Goal: Task Accomplishment & Management: Manage account settings

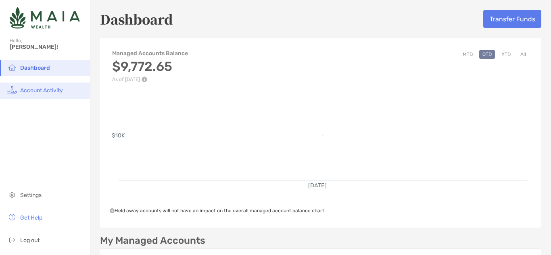
click at [39, 91] on span "Account Activity" at bounding box center [41, 90] width 43 height 7
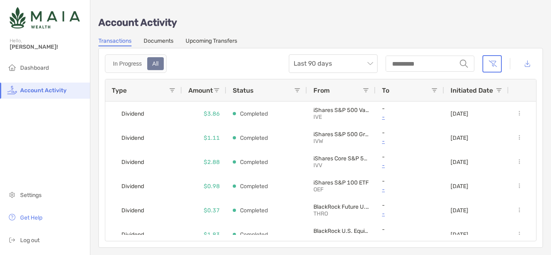
click at [217, 40] on link "Upcoming Transfers" at bounding box center [212, 42] width 52 height 9
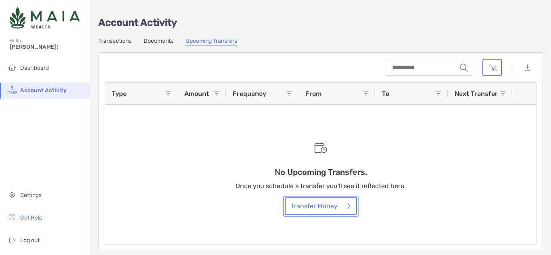
click at [333, 208] on button "Transfer Money" at bounding box center [321, 207] width 72 height 18
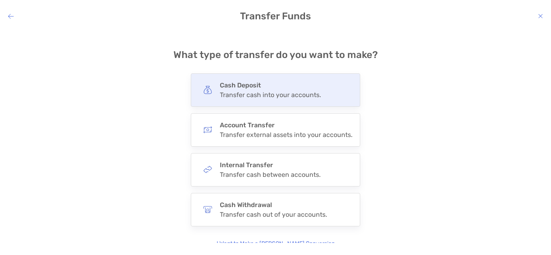
click at [245, 82] on h4 "Cash Deposit" at bounding box center [270, 85] width 101 height 8
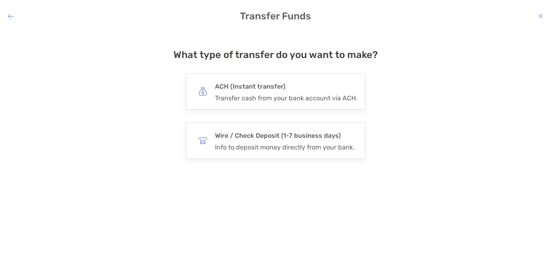
click at [245, 82] on h4 "ACH (Instant transfer)" at bounding box center [286, 86] width 142 height 11
click at [0, 0] on input "***" at bounding box center [0, 0] width 0 height 0
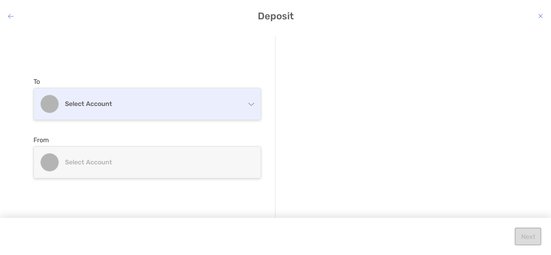
click at [94, 109] on div "Select account" at bounding box center [147, 103] width 227 height 31
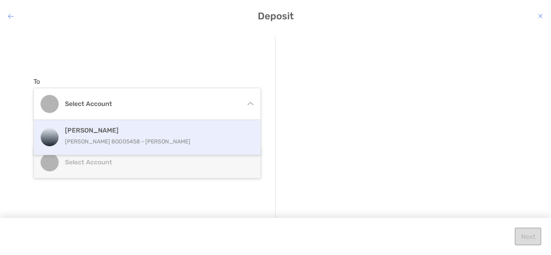
click at [95, 129] on h4 "[PERSON_NAME]" at bounding box center [156, 131] width 182 height 8
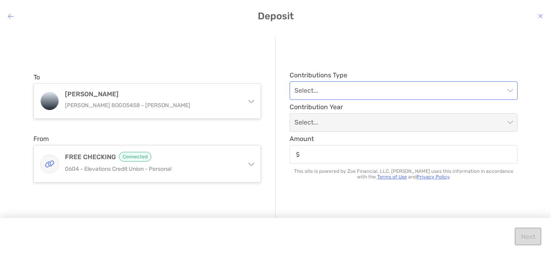
click at [331, 92] on input "modal" at bounding box center [400, 91] width 210 height 18
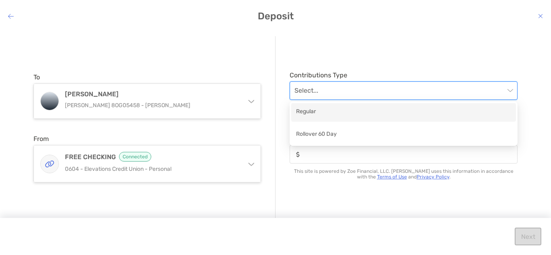
click at [334, 111] on div "Regular" at bounding box center [403, 112] width 215 height 10
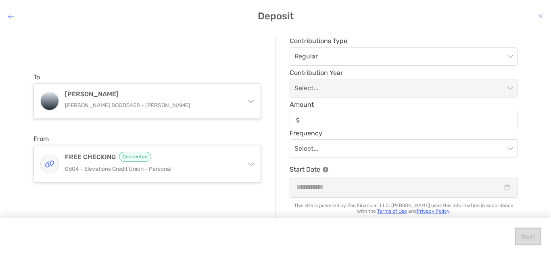
click at [342, 128] on div "modal" at bounding box center [404, 120] width 228 height 19
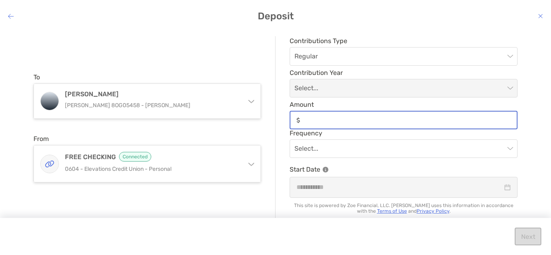
click at [342, 124] on input "Amount" at bounding box center [409, 120] width 213 height 7
click at [341, 53] on span "Regular" at bounding box center [404, 57] width 218 height 18
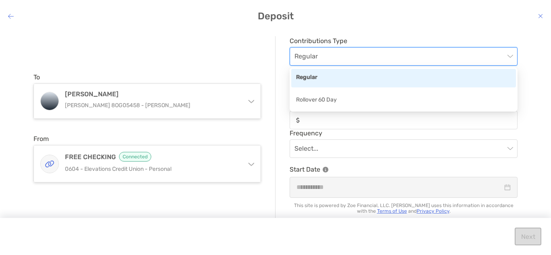
click at [314, 74] on div "Regular" at bounding box center [403, 78] width 215 height 10
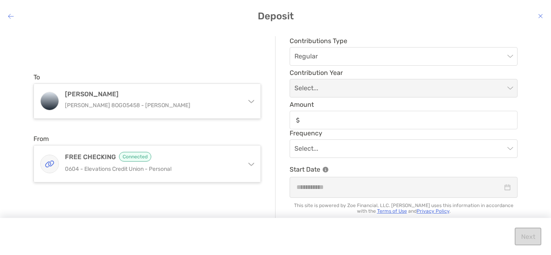
click at [443, 116] on div "modal" at bounding box center [404, 120] width 228 height 19
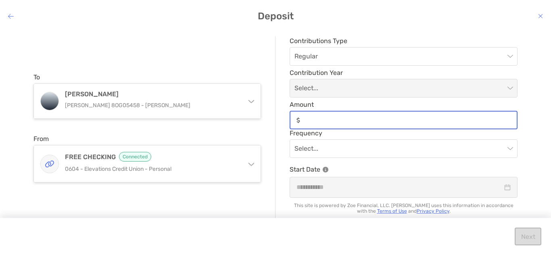
click at [443, 117] on input "Amount" at bounding box center [409, 120] width 213 height 7
type input "***"
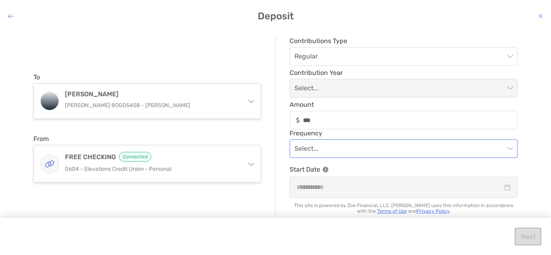
click at [395, 152] on input "modal" at bounding box center [400, 149] width 210 height 18
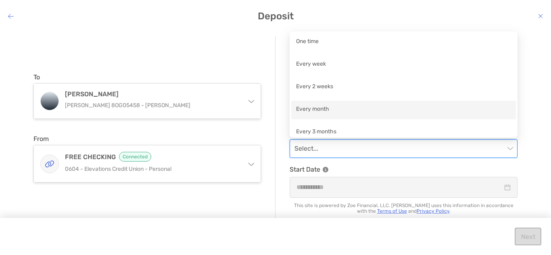
click at [320, 110] on div "Every month" at bounding box center [403, 110] width 215 height 10
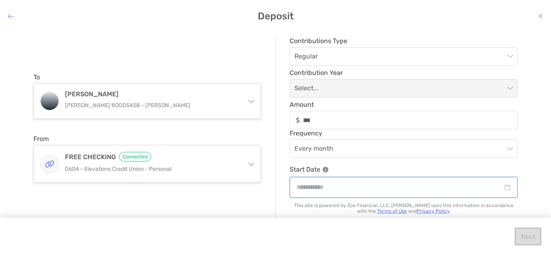
click at [409, 190] on input "modal" at bounding box center [400, 187] width 206 height 10
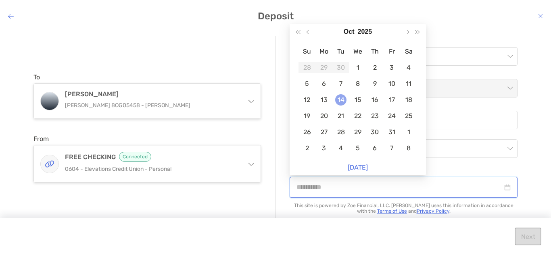
type input "**********"
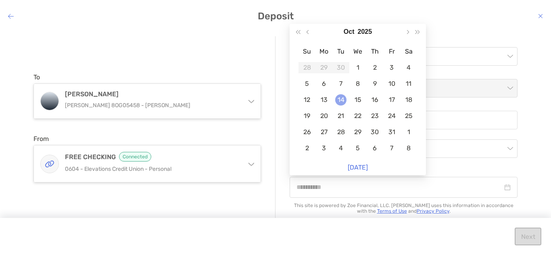
click at [341, 98] on div "14" at bounding box center [340, 99] width 11 height 11
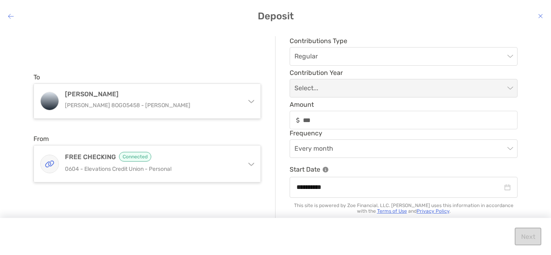
click at [346, 234] on div "Next" at bounding box center [275, 236] width 551 height 37
click at [522, 238] on div "Next" at bounding box center [275, 236] width 551 height 37
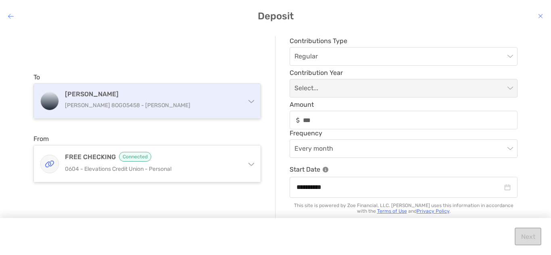
click at [119, 113] on div "Roth IRA Roth IRA 8OG05458 - Travis Wodtke" at bounding box center [147, 101] width 227 height 35
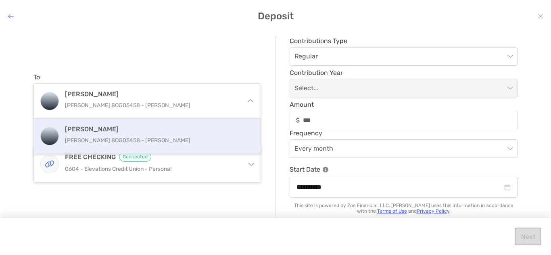
click at [107, 136] on p "Roth IRA 8OG05458 - Travis Wodtke" at bounding box center [156, 141] width 182 height 10
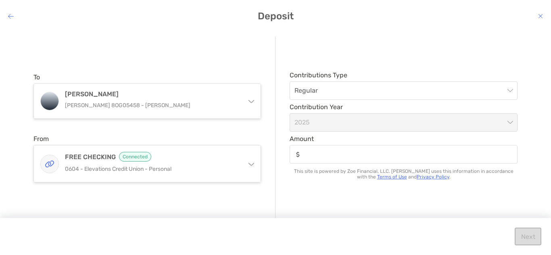
click at [353, 160] on div "modal" at bounding box center [404, 154] width 228 height 19
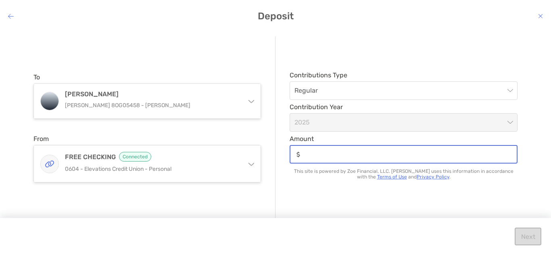
click at [353, 158] on input "Amount" at bounding box center [409, 154] width 213 height 7
type input "***"
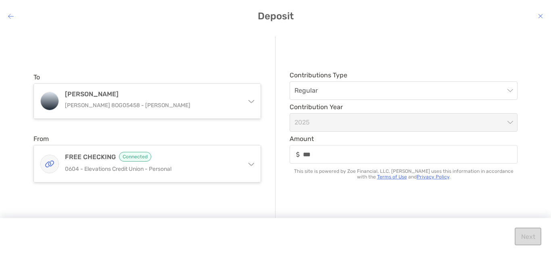
click at [328, 237] on div "Next" at bounding box center [275, 236] width 551 height 37
click at [12, 14] on icon "modal" at bounding box center [11, 16] width 6 height 6
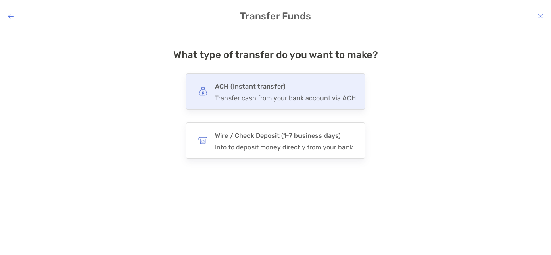
click at [320, 95] on div "Transfer cash from your bank account via ACH." at bounding box center [286, 98] width 142 height 8
click at [0, 0] on input "***" at bounding box center [0, 0] width 0 height 0
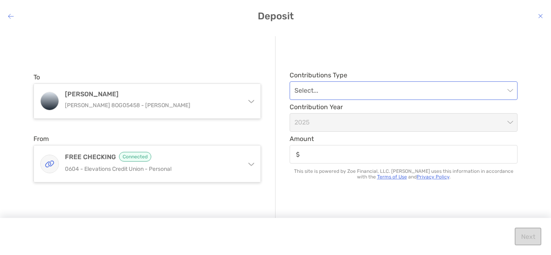
click at [316, 91] on input "modal" at bounding box center [400, 91] width 210 height 18
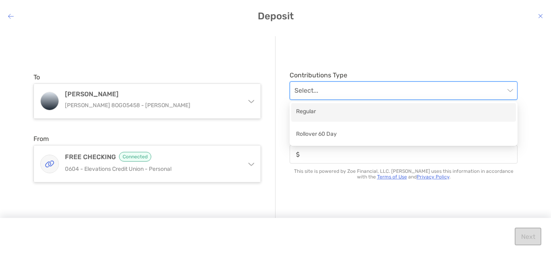
click at [316, 108] on div "Regular" at bounding box center [403, 112] width 215 height 10
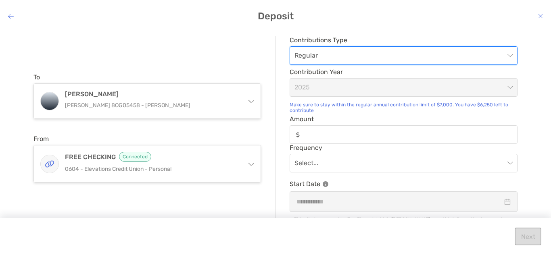
click at [320, 141] on div "modal" at bounding box center [404, 134] width 228 height 19
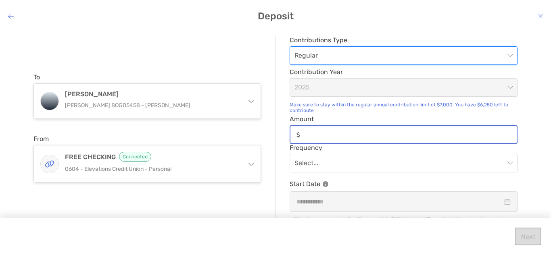
click at [320, 138] on input "Amount" at bounding box center [409, 135] width 213 height 7
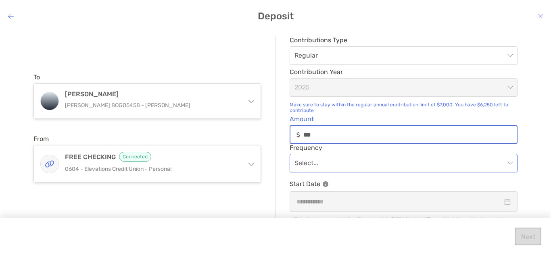
type input "***"
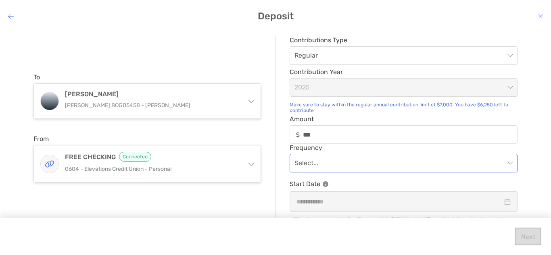
click at [328, 169] on input "modal" at bounding box center [400, 164] width 210 height 18
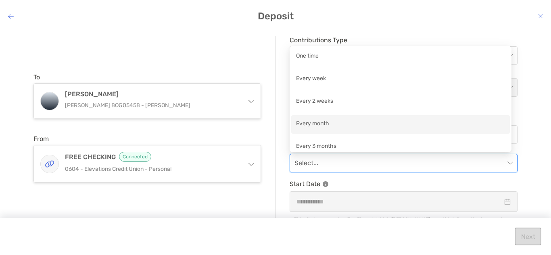
click at [330, 129] on div "Every month" at bounding box center [400, 124] width 209 height 10
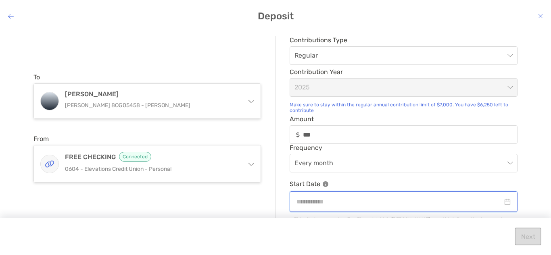
click at [342, 198] on input "modal" at bounding box center [400, 202] width 206 height 10
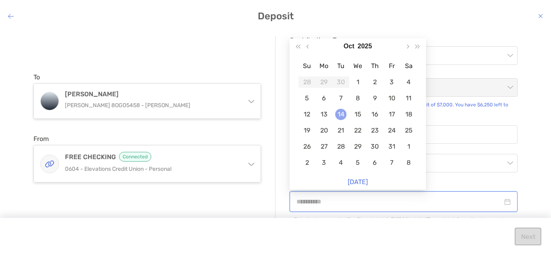
type input "**********"
click at [337, 115] on div "14" at bounding box center [340, 114] width 11 height 11
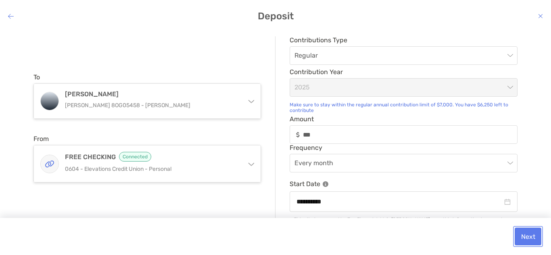
click at [525, 239] on button "Next" at bounding box center [528, 237] width 27 height 18
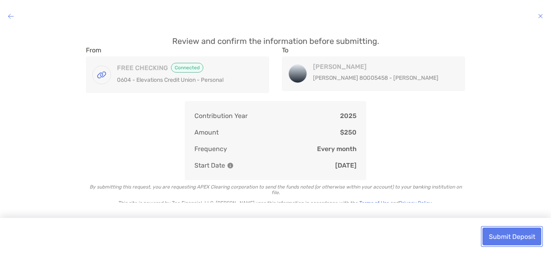
click at [525, 239] on button "Submit Deposit" at bounding box center [512, 237] width 59 height 18
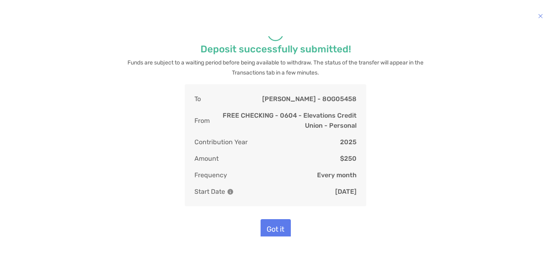
scroll to position [15, 0]
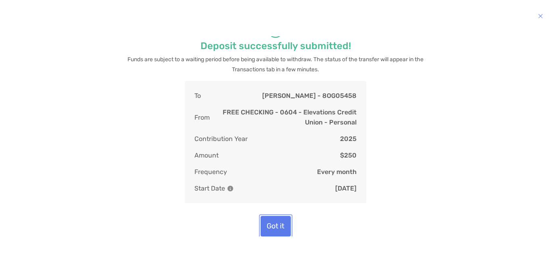
click at [277, 223] on button "Got it" at bounding box center [276, 226] width 30 height 21
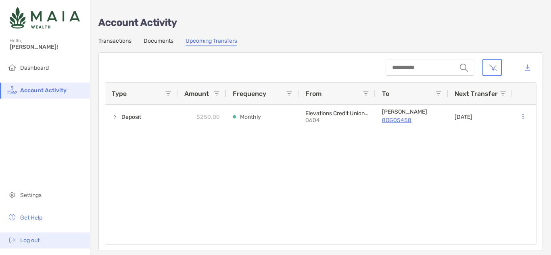
click at [20, 239] on li "Log out" at bounding box center [45, 241] width 90 height 16
